Goal: Information Seeking & Learning: Check status

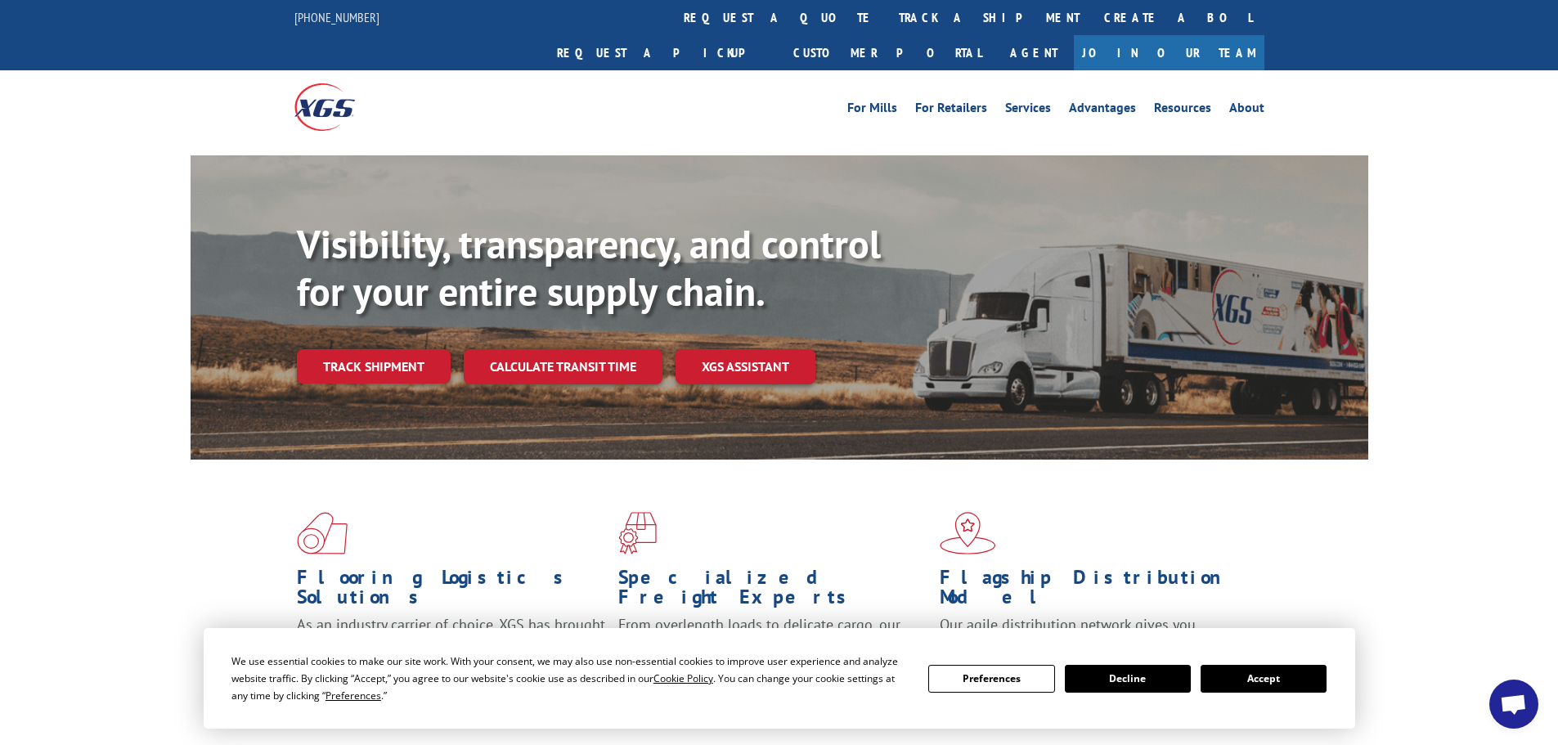
drag, startPoint x: 1264, startPoint y: 683, endPoint x: 984, endPoint y: 555, distance: 308.1
click at [1263, 683] on button "Accept" at bounding box center [1263, 679] width 126 height 28
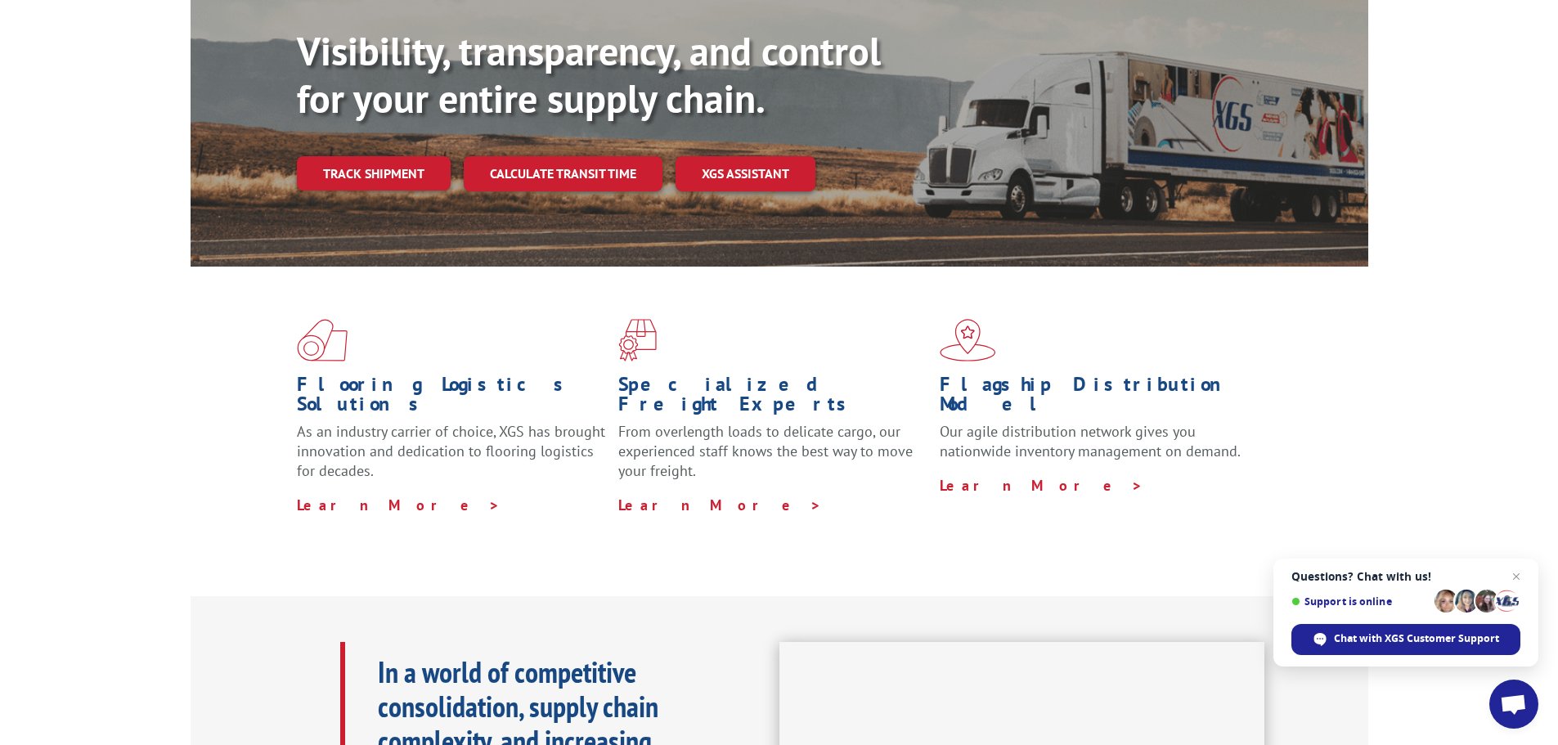
scroll to position [164, 0]
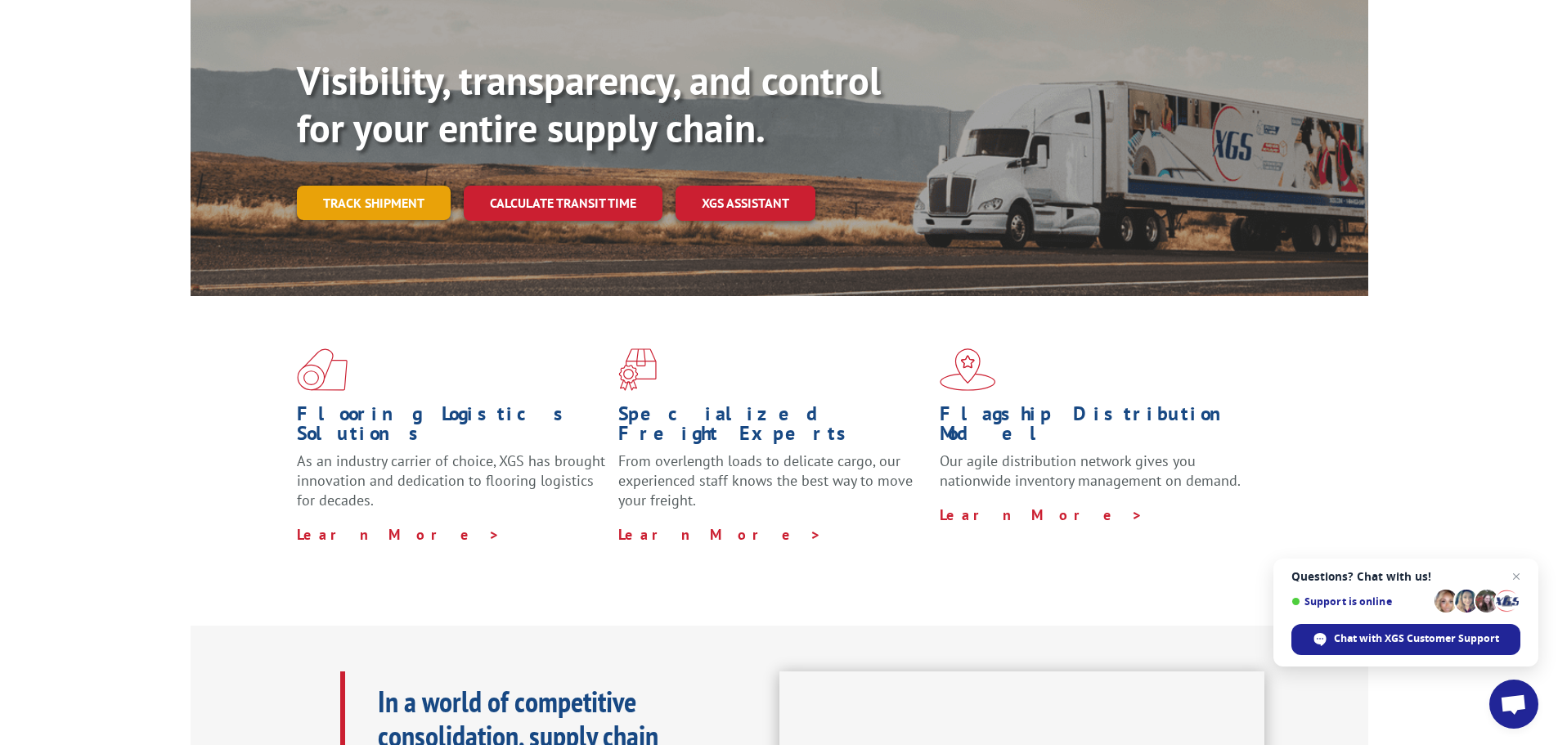
click at [370, 186] on link "Track shipment" at bounding box center [374, 203] width 154 height 34
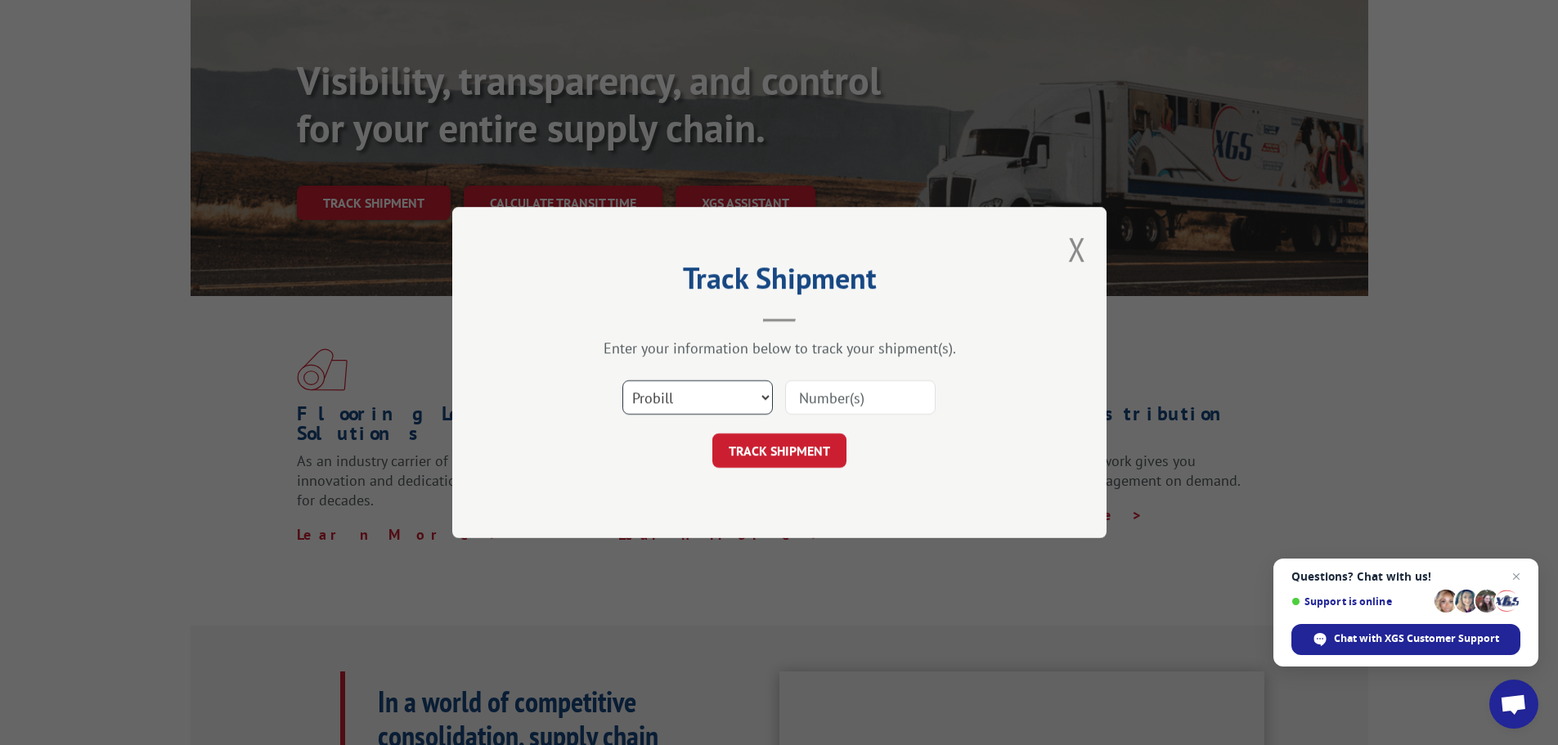
click at [680, 405] on select "Select category... Probill BOL PO" at bounding box center [697, 397] width 150 height 34
select select "bol"
click at [622, 380] on select "Select category... Probill BOL PO" at bounding box center [697, 397] width 150 height 34
click at [811, 397] on input at bounding box center [860, 397] width 150 height 34
paste input "5530760"
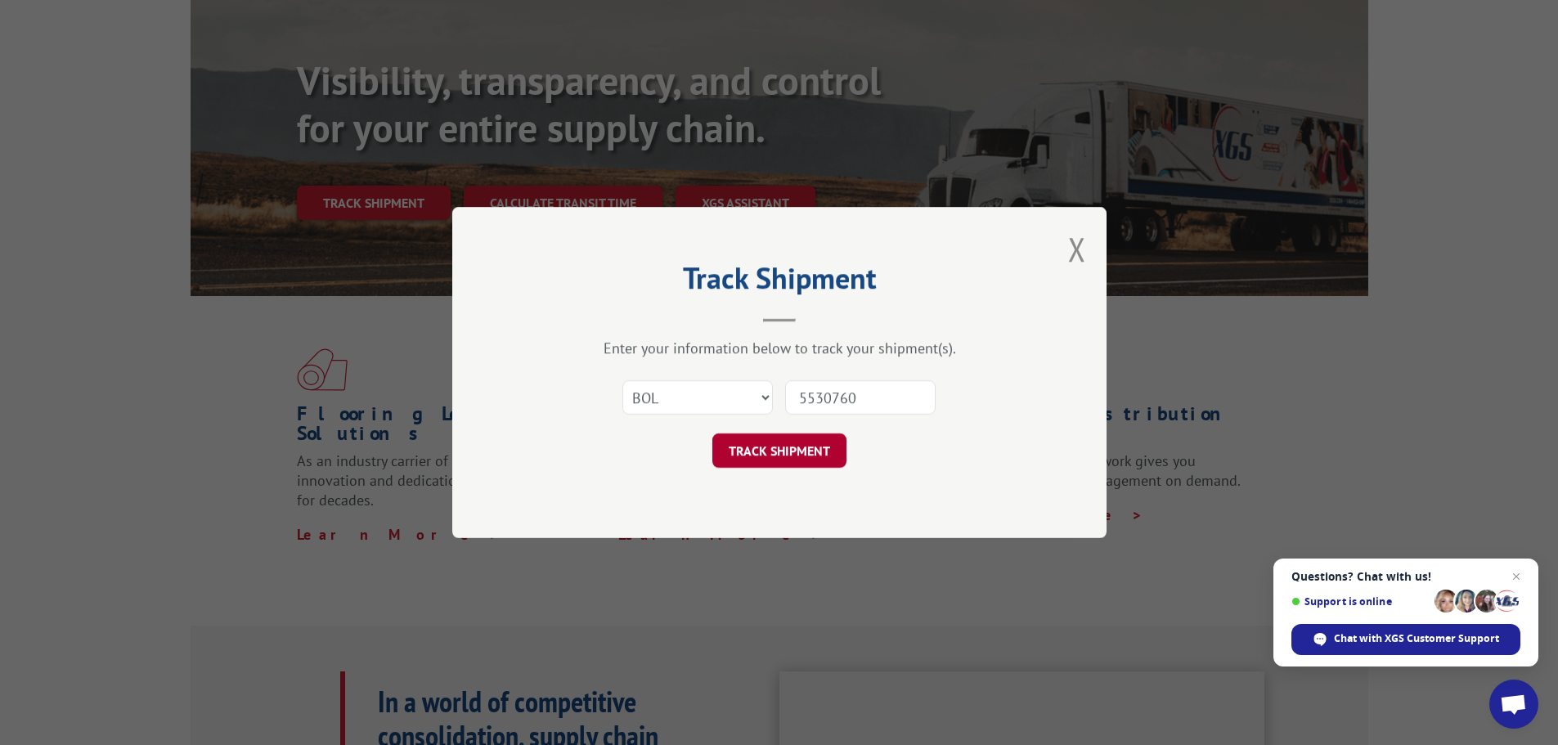
type input "5530760"
click at [760, 442] on button "TRACK SHIPMENT" at bounding box center [779, 450] width 134 height 34
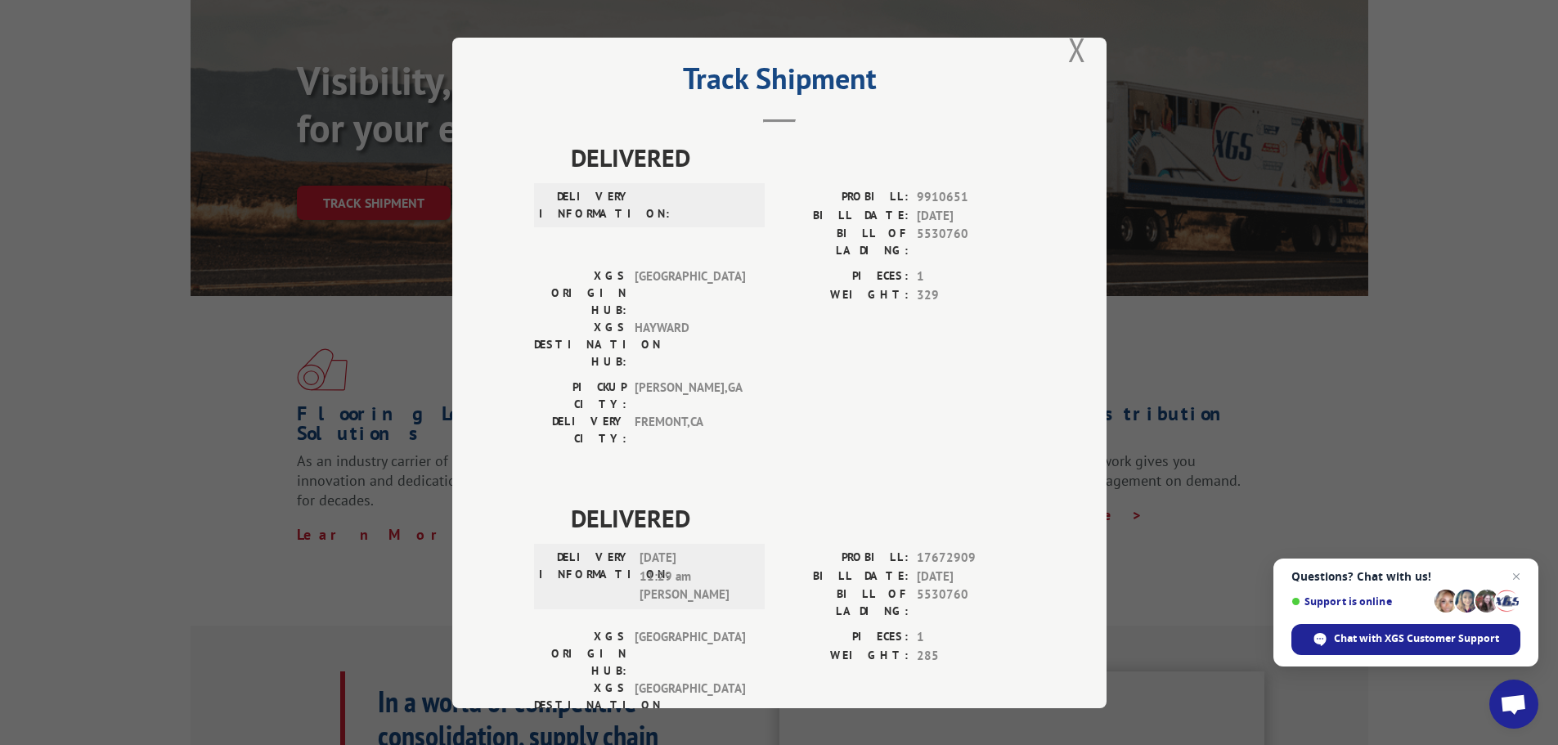
scroll to position [0, 0]
